Goal: Find specific page/section: Find specific page/section

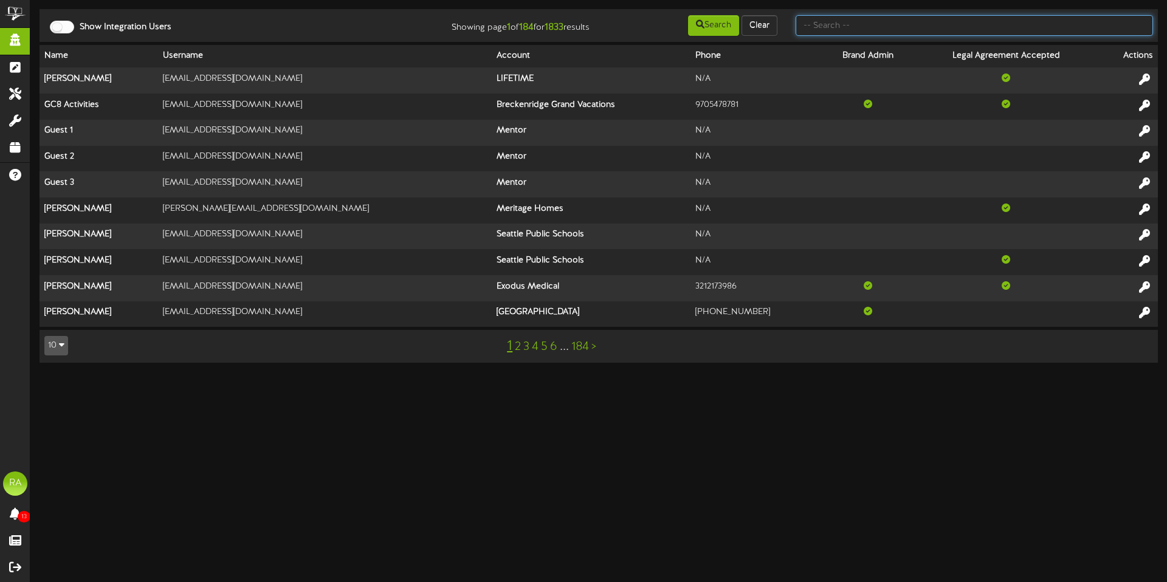
click at [829, 22] on input "text" at bounding box center [973, 25] width 357 height 21
type input "l"
type input "[PERSON_NAME]"
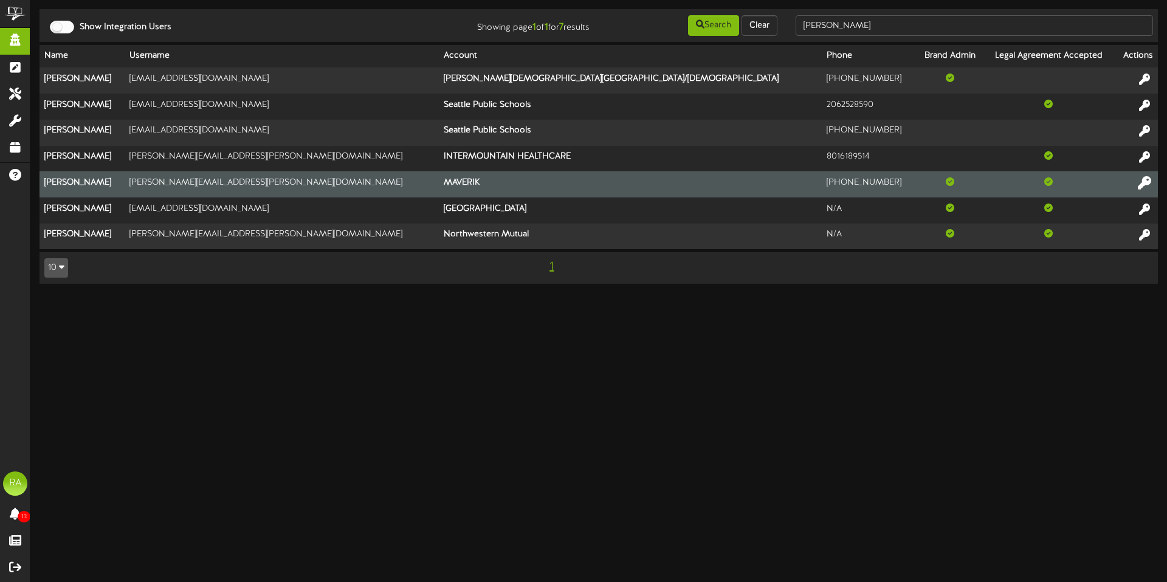
click at [1140, 181] on icon at bounding box center [1143, 182] width 13 height 13
